Goal: Task Accomplishment & Management: Use online tool/utility

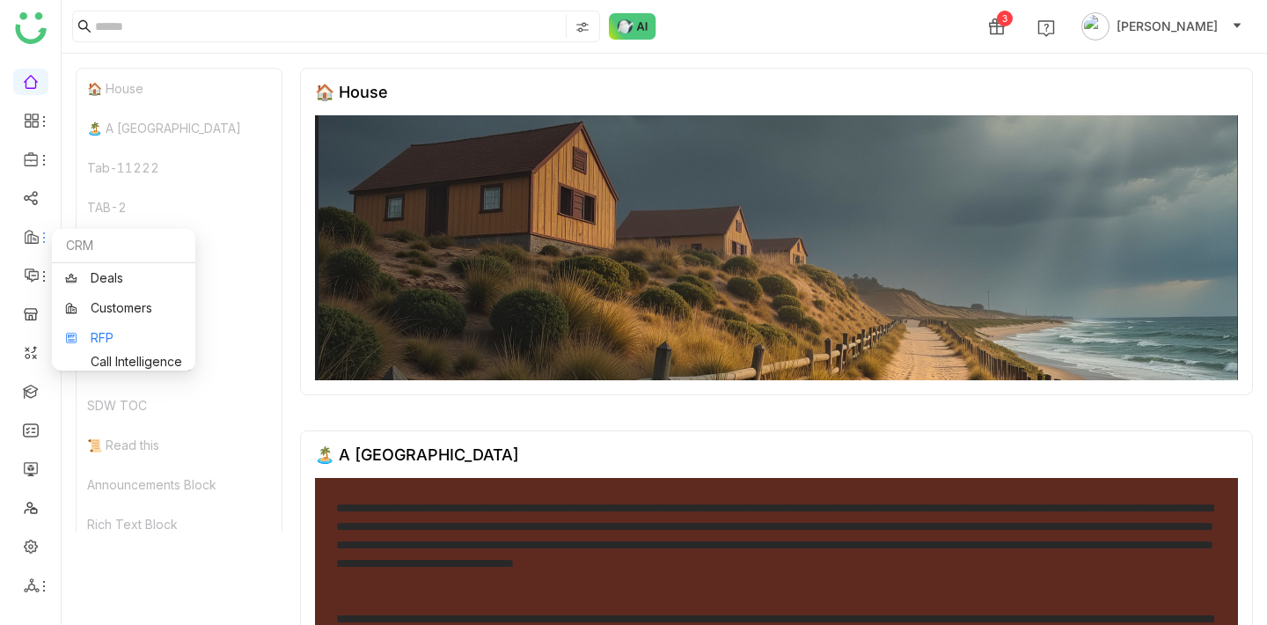
click at [105, 342] on link "RFP" at bounding box center [123, 338] width 117 height 12
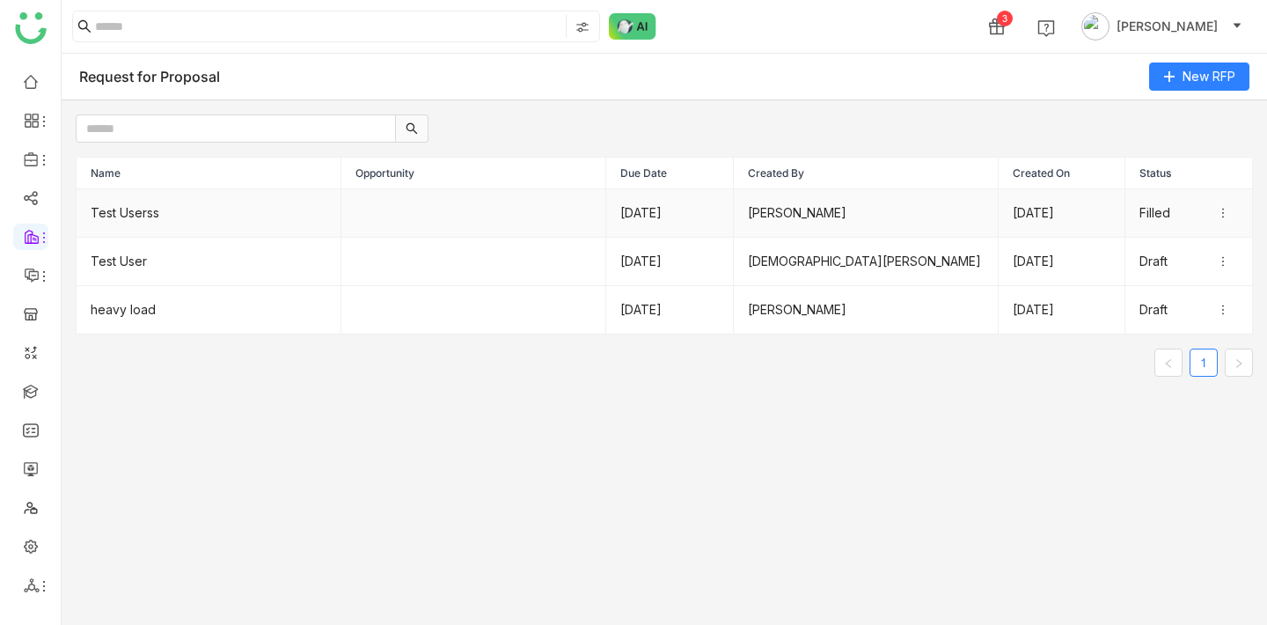
click at [477, 218] on td at bounding box center [473, 213] width 265 height 48
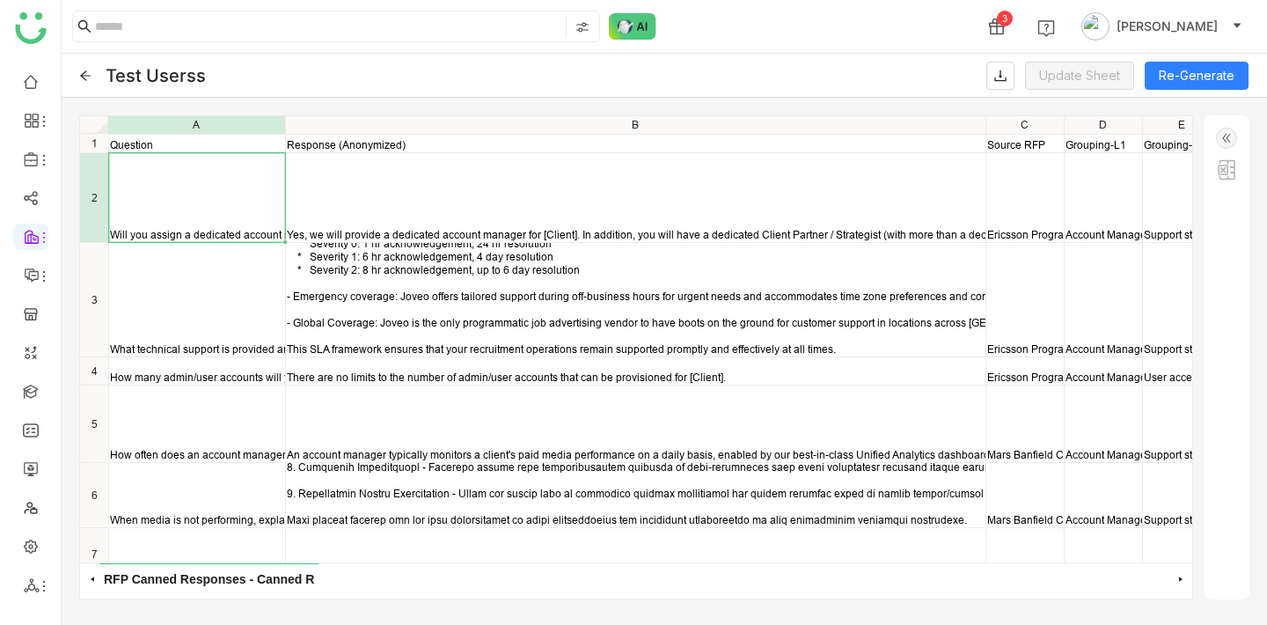
click at [1217, 142] on img at bounding box center [1226, 138] width 21 height 21
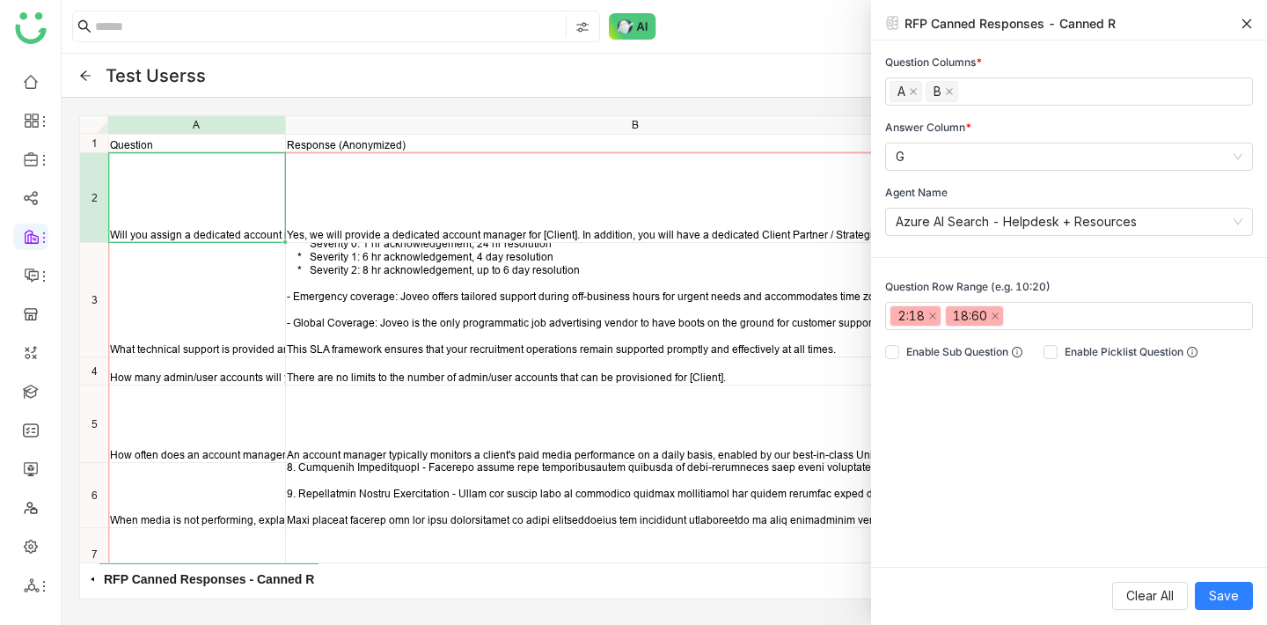
click at [1251, 23] on icon at bounding box center [1246, 24] width 12 height 12
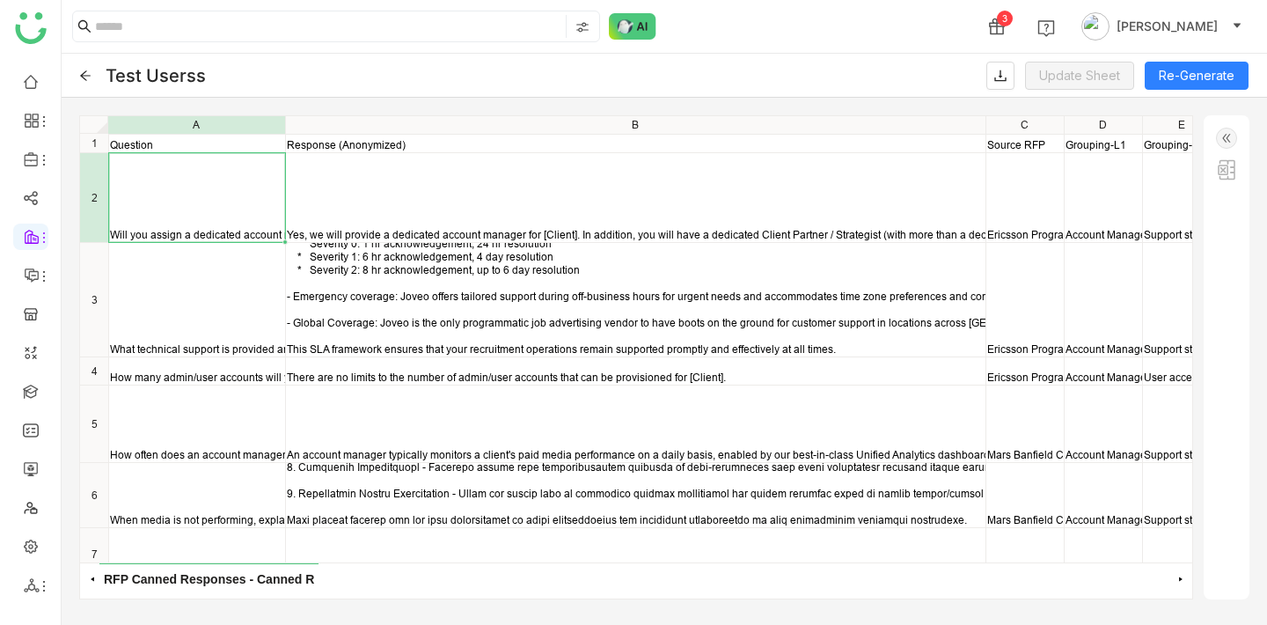
click at [1228, 140] on img at bounding box center [1226, 138] width 21 height 21
